Goal: Transaction & Acquisition: Register for event/course

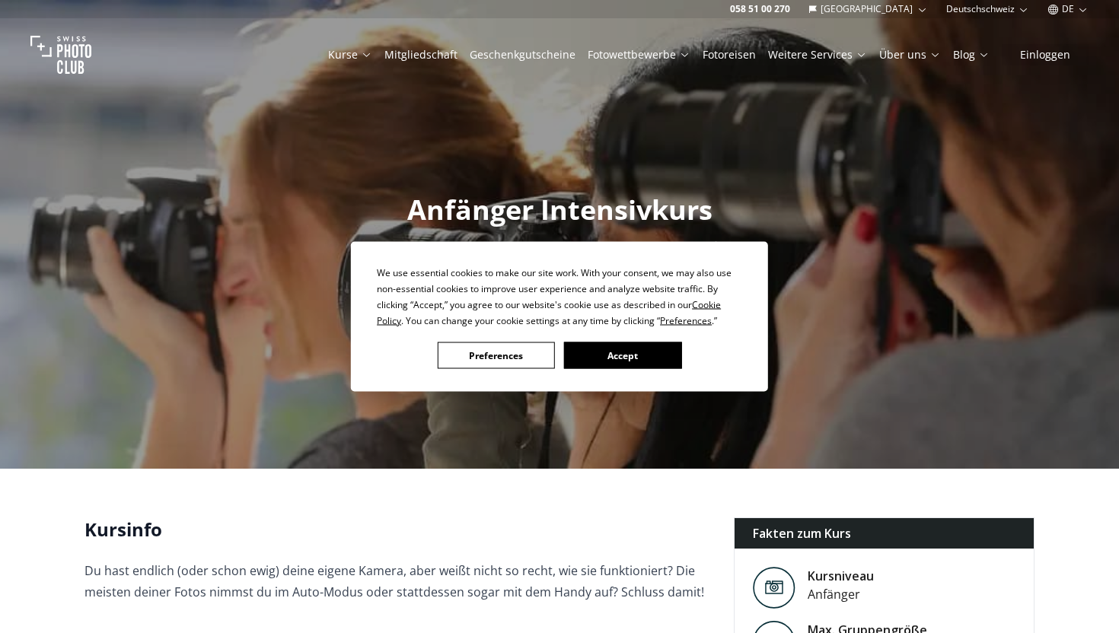
click at [625, 346] on button "Accept" at bounding box center [622, 356] width 117 height 27
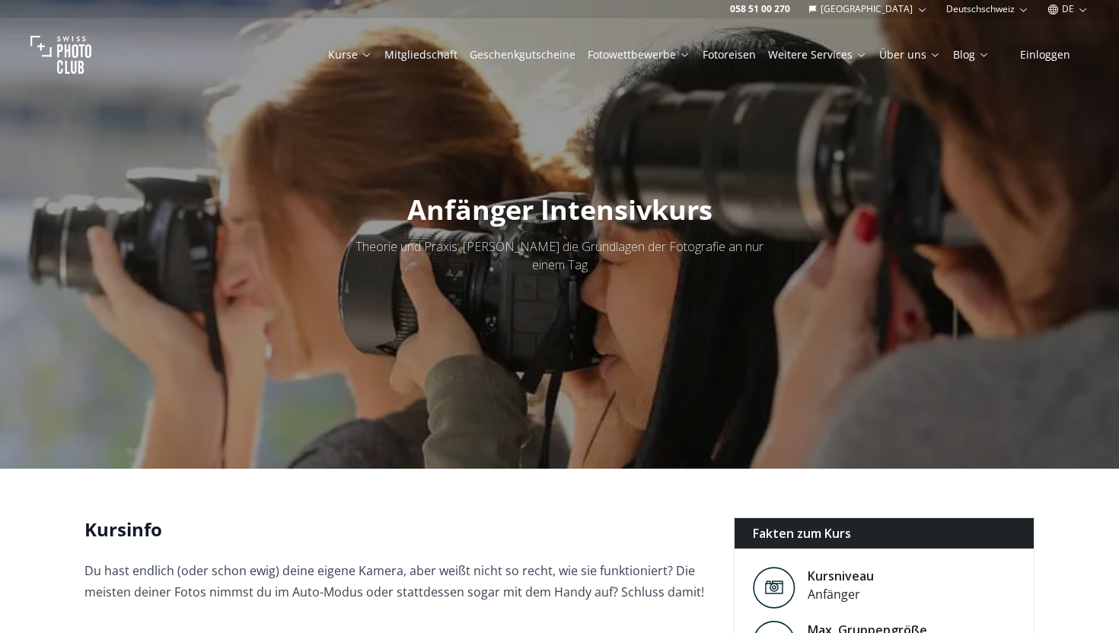
scroll to position [415, 0]
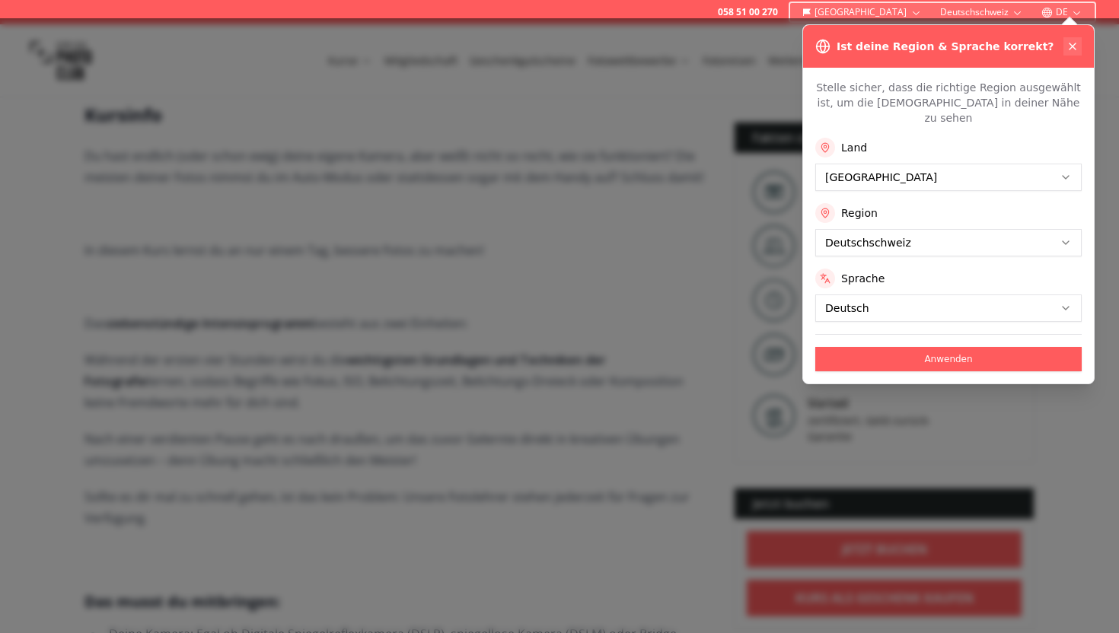
click at [1075, 43] on icon at bounding box center [1073, 46] width 6 height 6
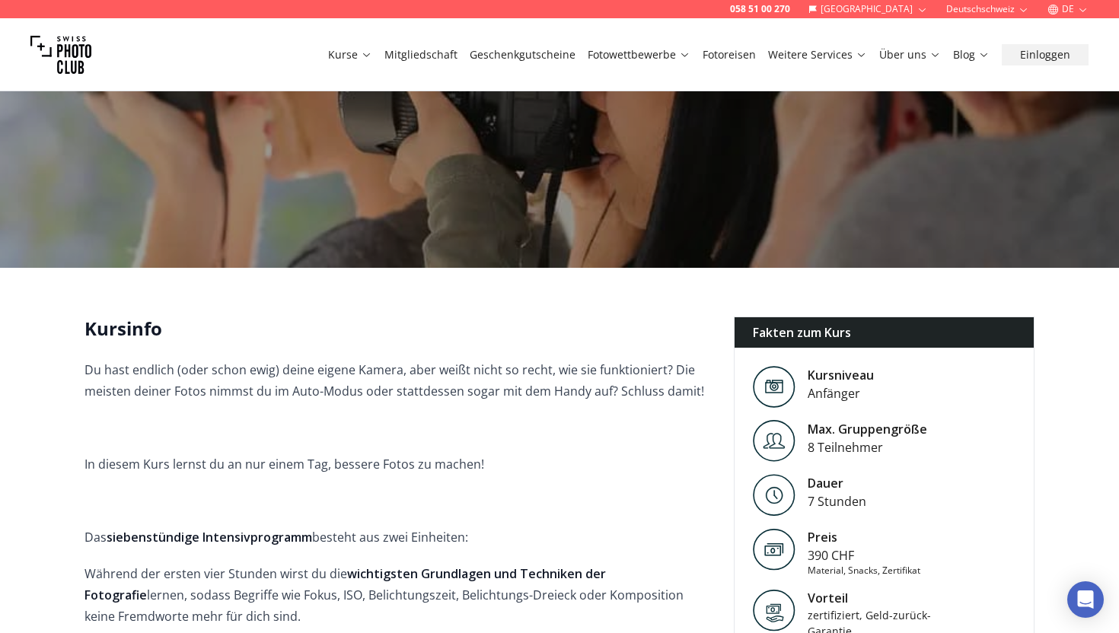
scroll to position [555, 0]
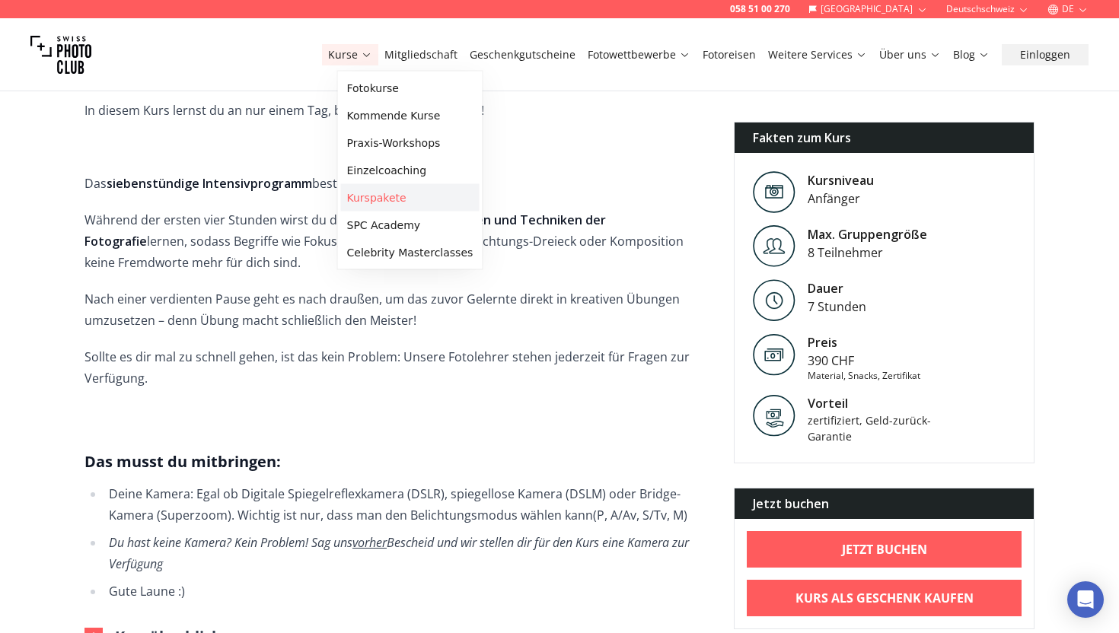
click at [365, 199] on link "Kurspakete" at bounding box center [410, 197] width 139 height 27
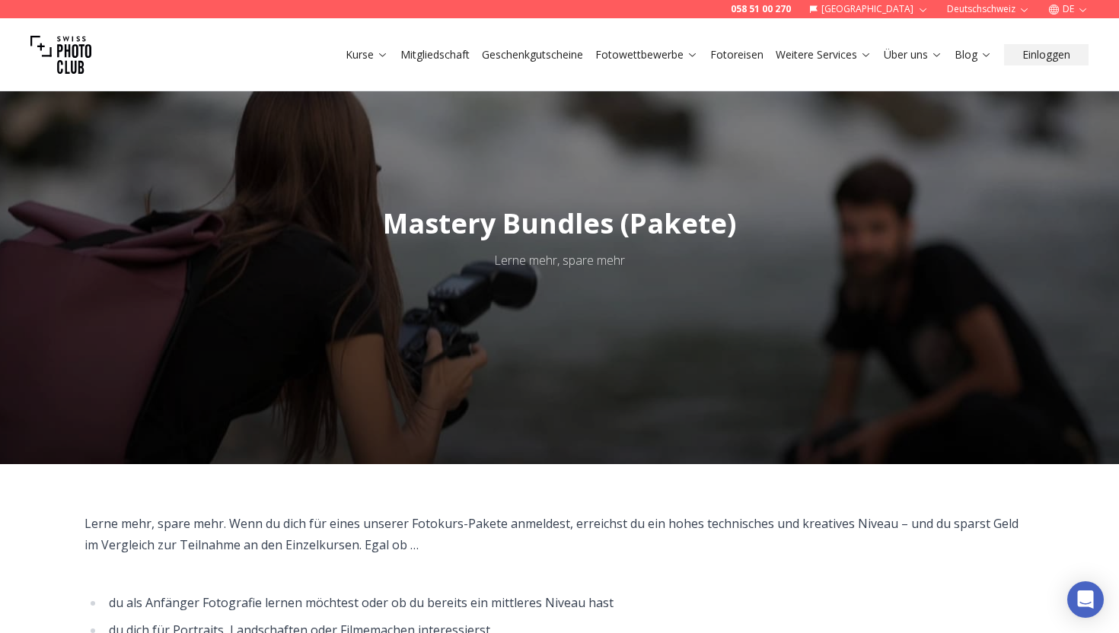
scroll to position [14, 0]
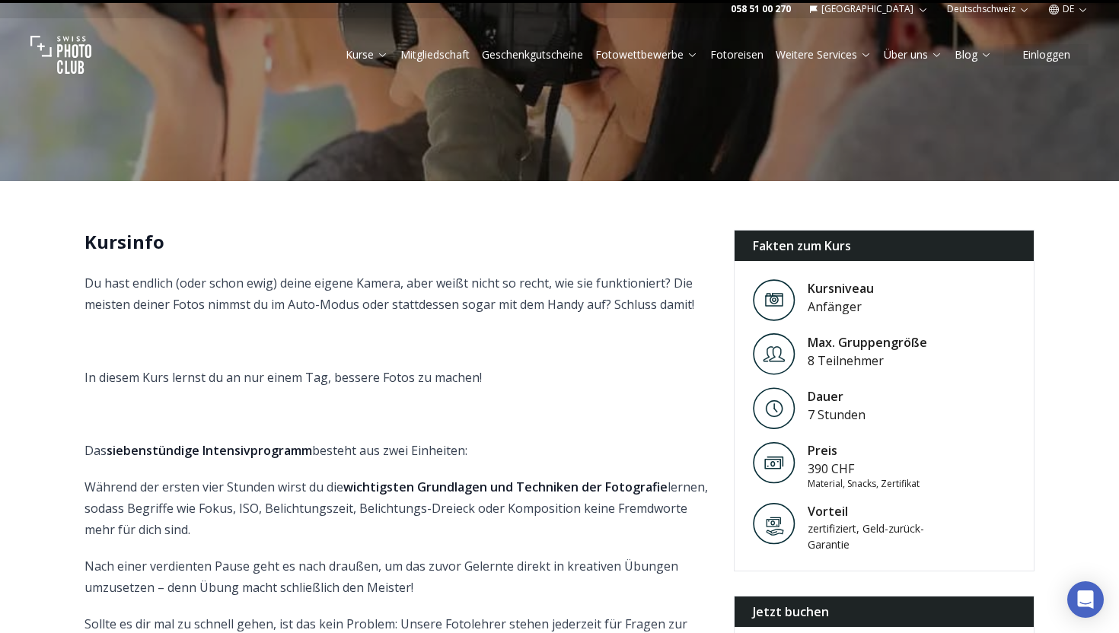
scroll to position [24, 0]
